Goal: Task Accomplishment & Management: Use online tool/utility

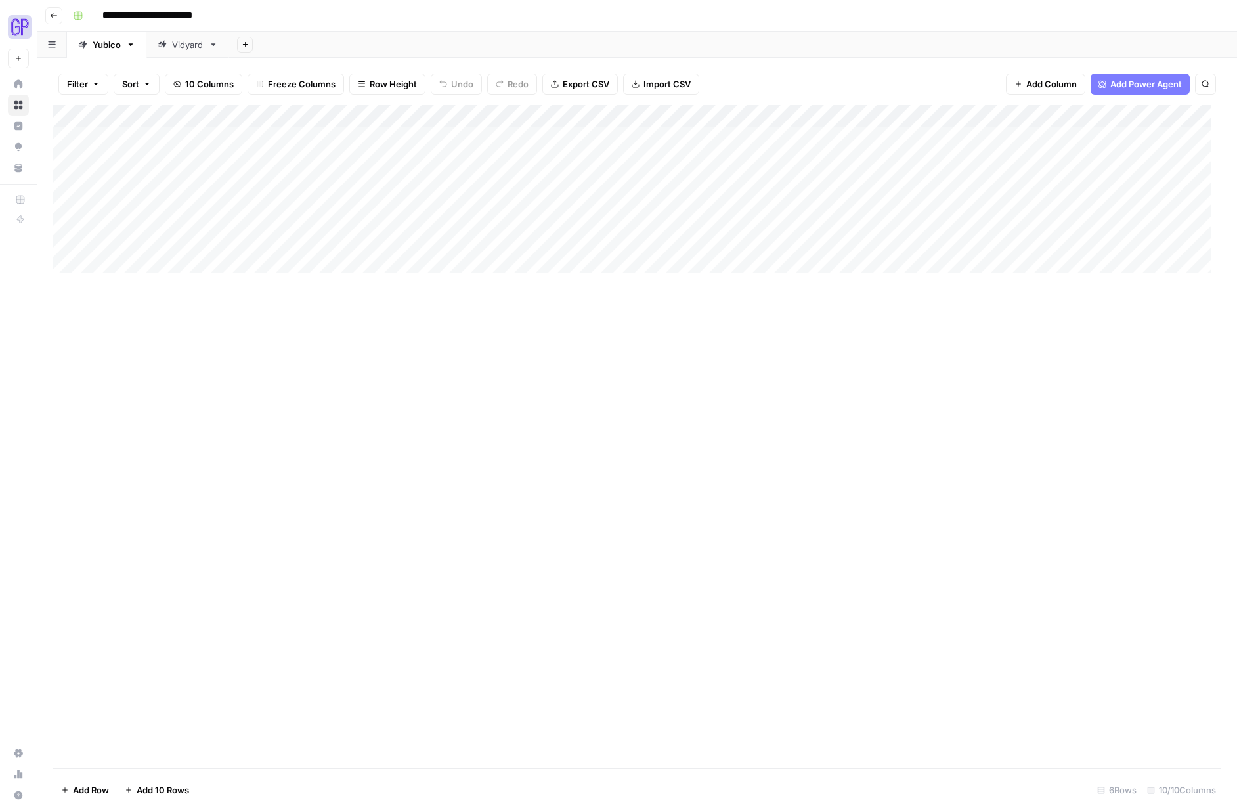
click at [186, 41] on div "Vidyard" at bounding box center [188, 44] width 32 height 13
click at [429, 116] on div "Add Column" at bounding box center [637, 138] width 1168 height 66
click at [398, 242] on span "Edit Workflow" at bounding box center [418, 244] width 115 height 13
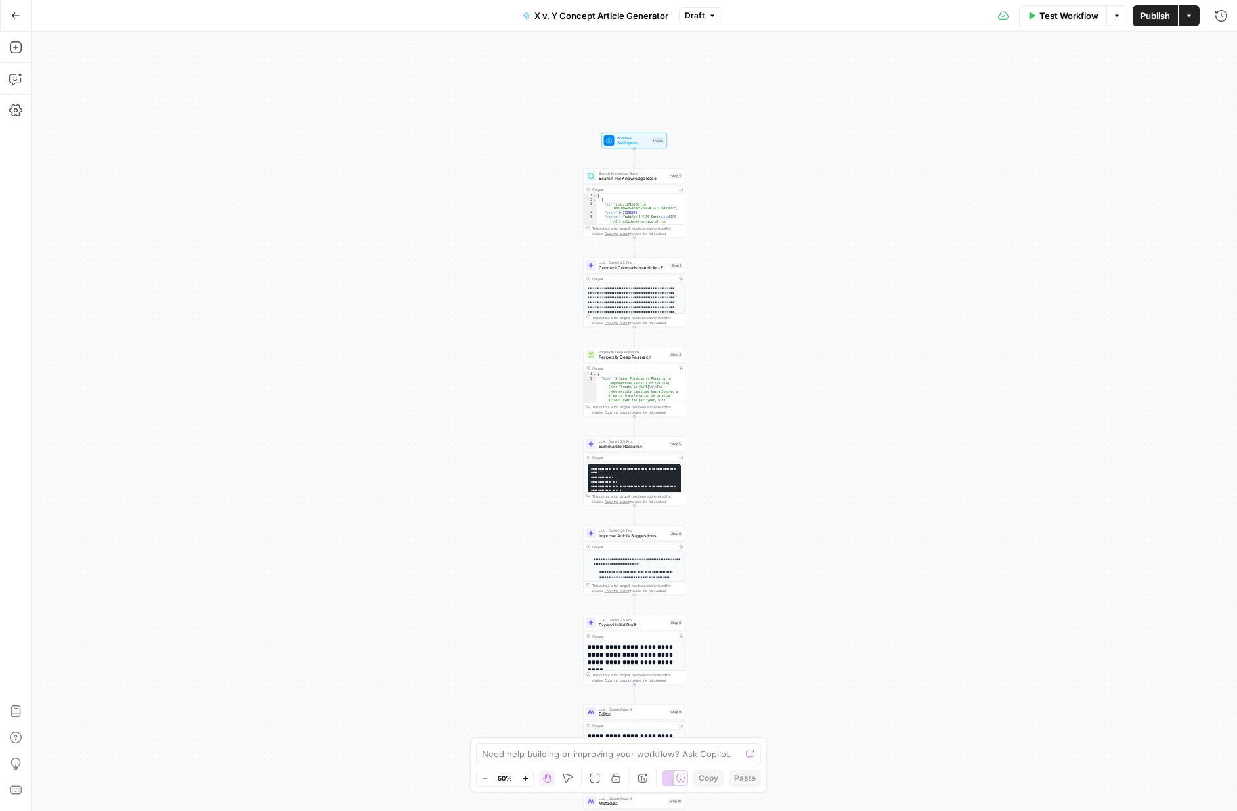
click at [525, 781] on icon "button" at bounding box center [525, 778] width 7 height 7
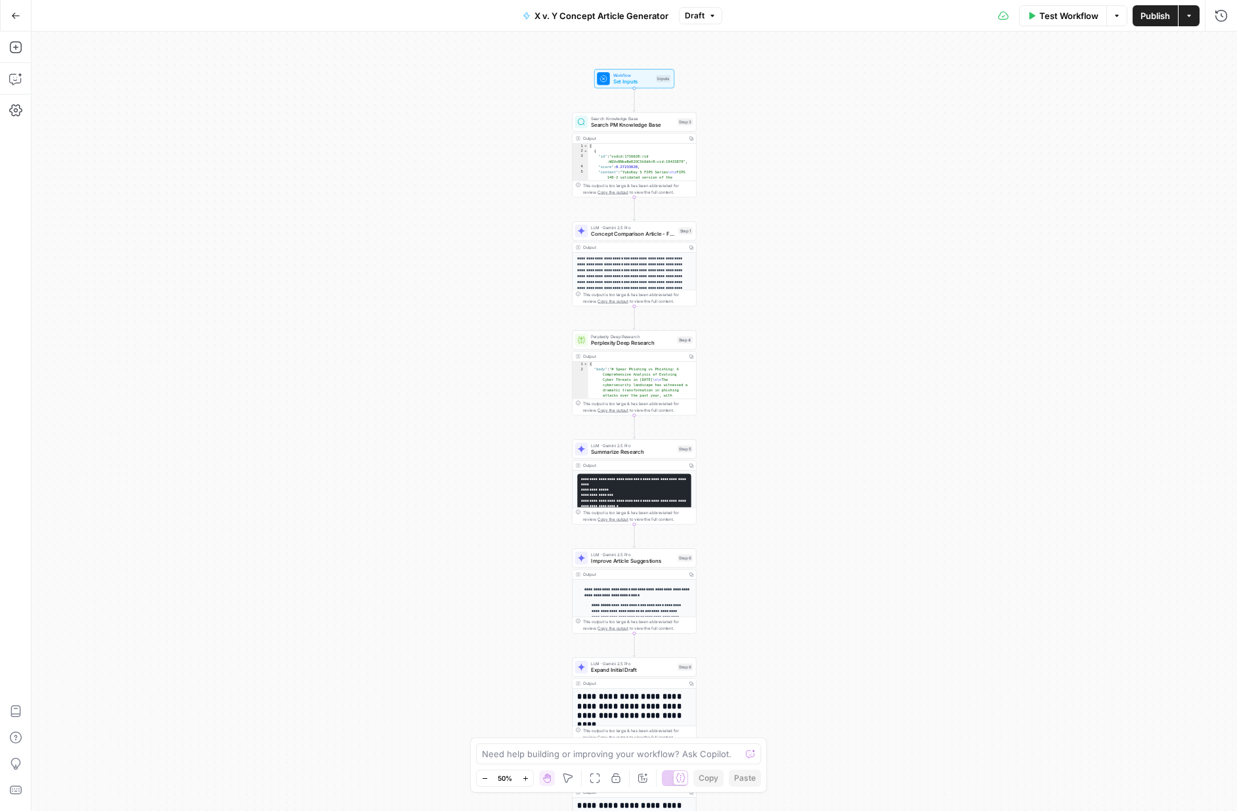
click at [525, 781] on icon "button" at bounding box center [525, 778] width 7 height 7
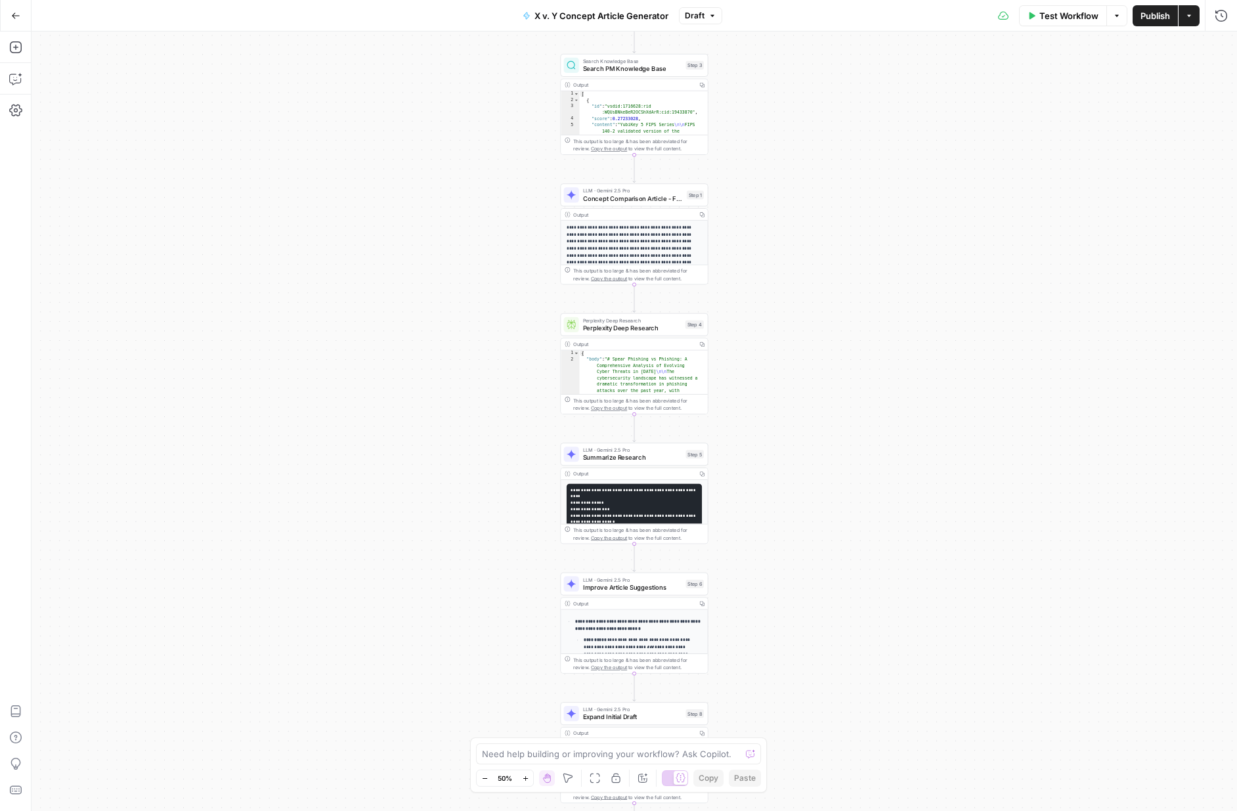
click at [525, 781] on icon "button" at bounding box center [525, 778] width 7 height 7
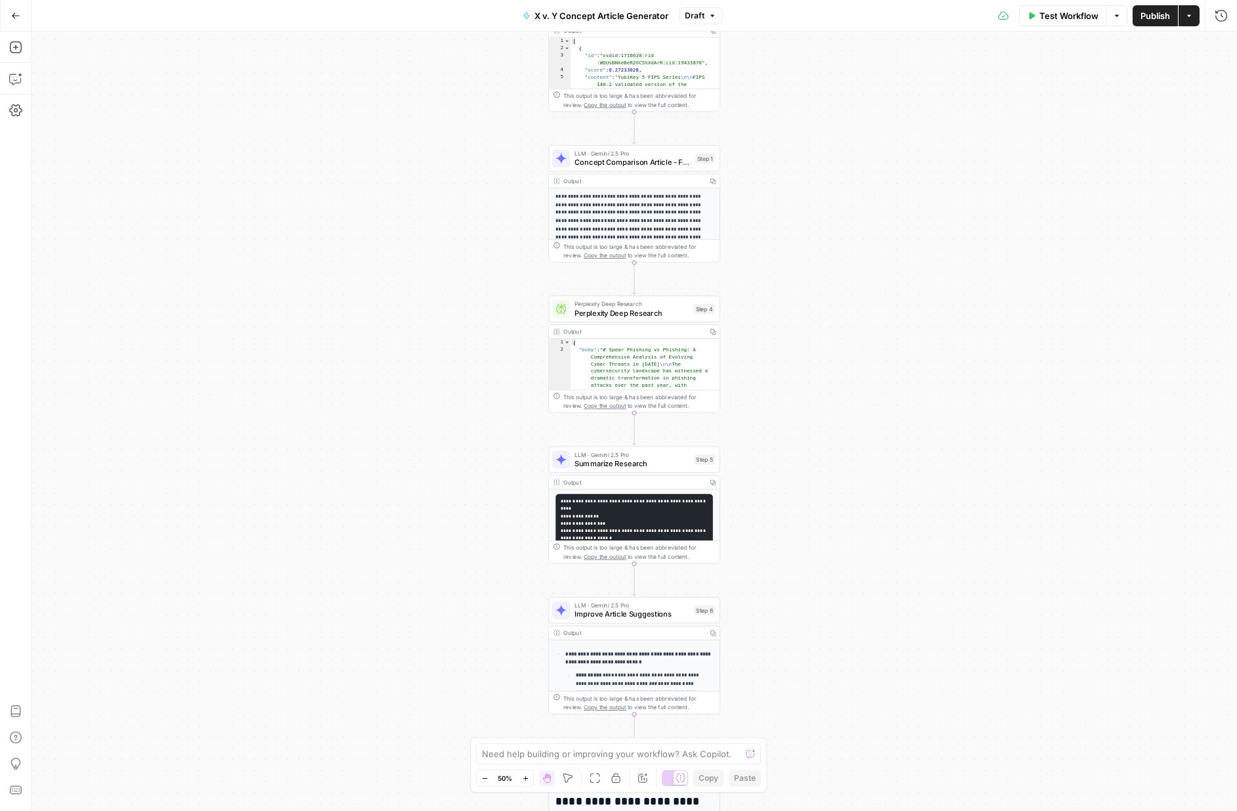
click at [525, 781] on icon "button" at bounding box center [525, 778] width 7 height 7
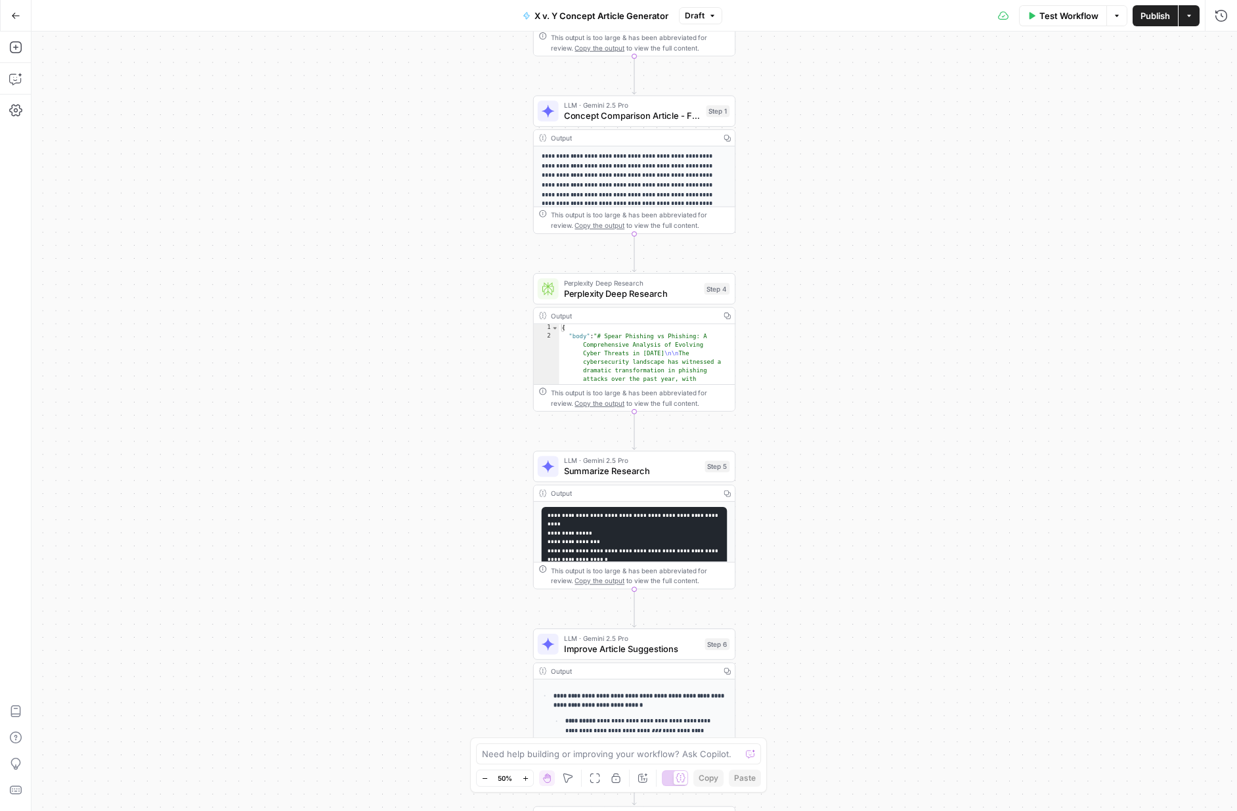
click at [525, 781] on icon "button" at bounding box center [525, 778] width 7 height 7
